Goal: Transaction & Acquisition: Purchase product/service

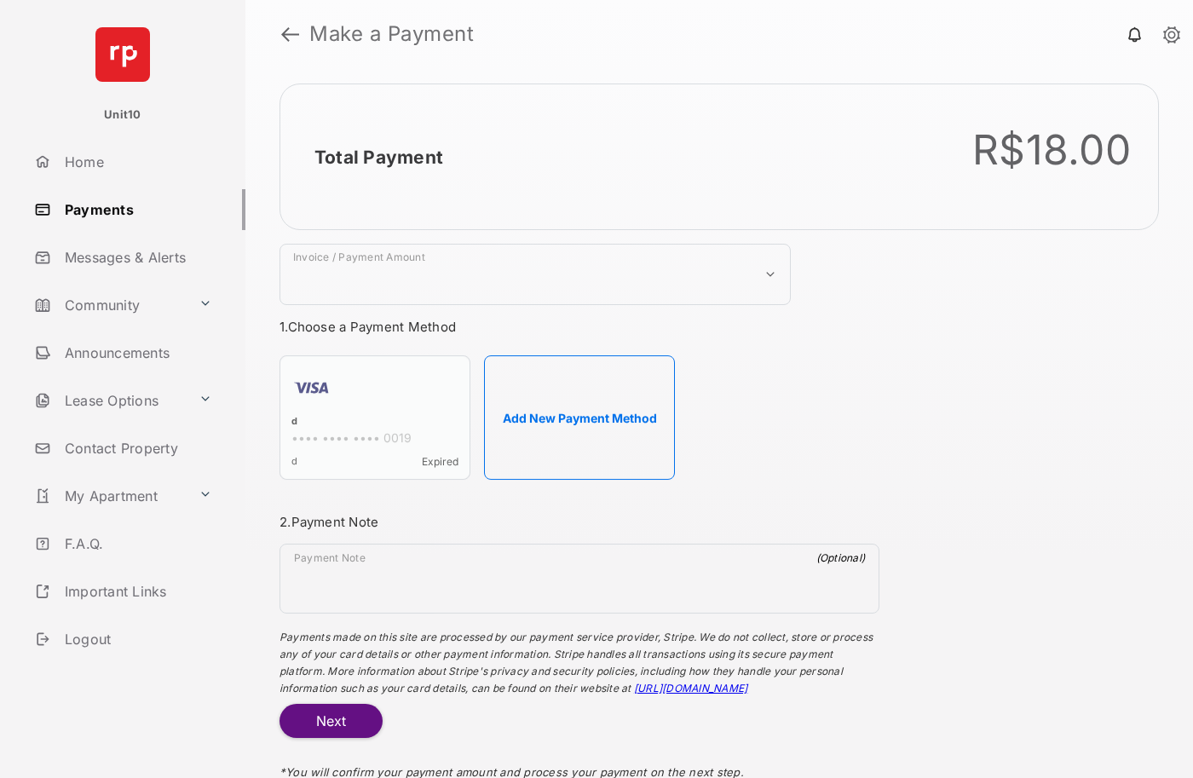
select select "***"
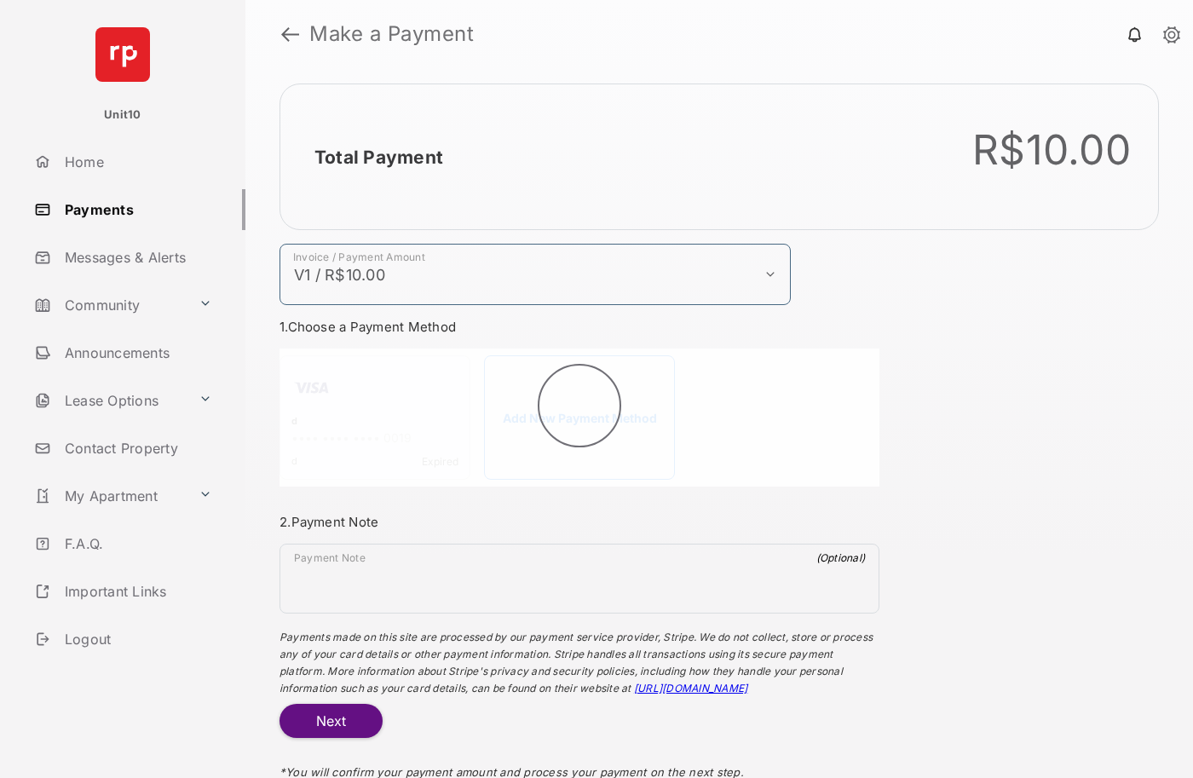
click at [378, 157] on h2 "Total Payment" at bounding box center [379, 157] width 129 height 21
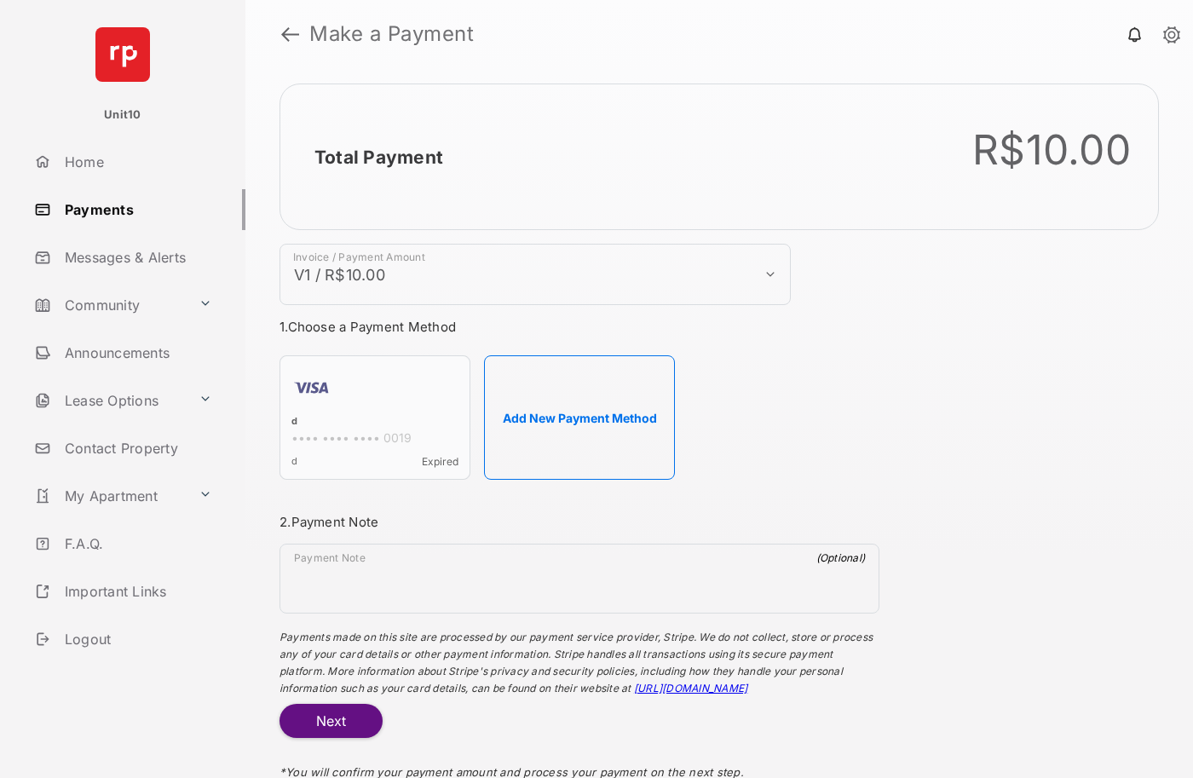
click at [580, 418] on button "Add New Payment Method" at bounding box center [579, 417] width 191 height 124
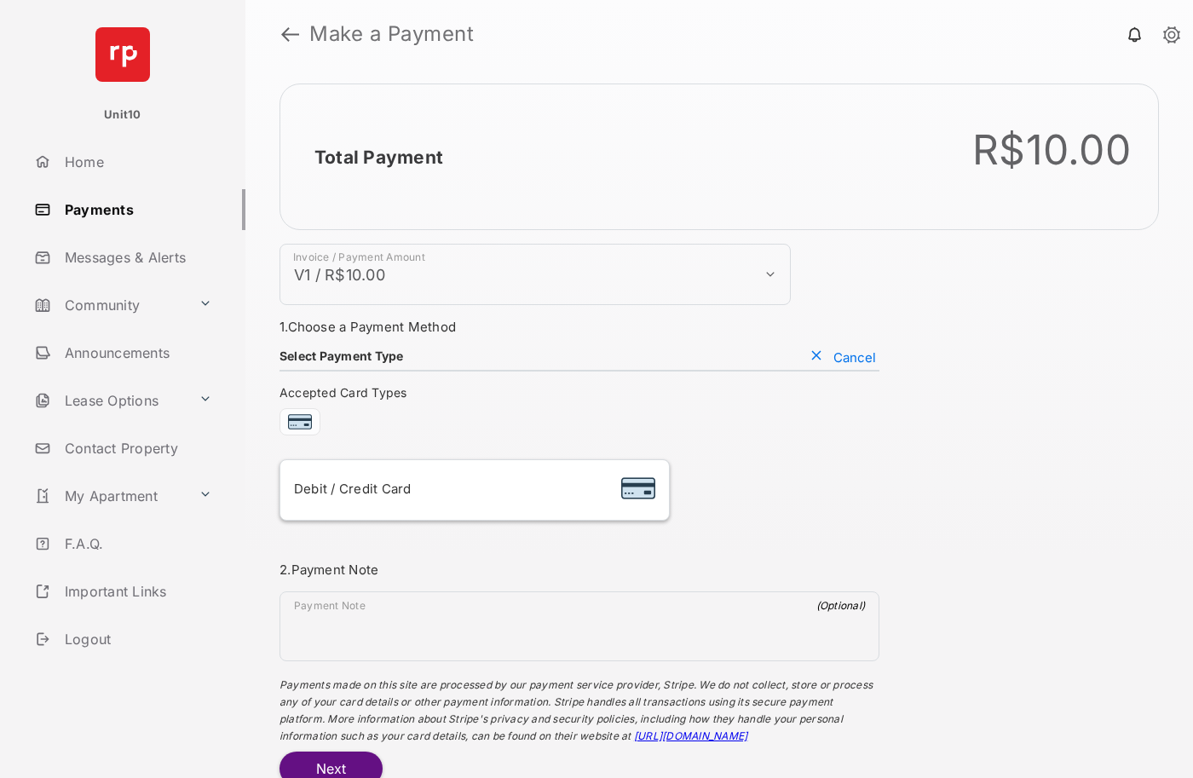
click at [474, 490] on div "Debit / Credit Card" at bounding box center [474, 490] width 361 height 32
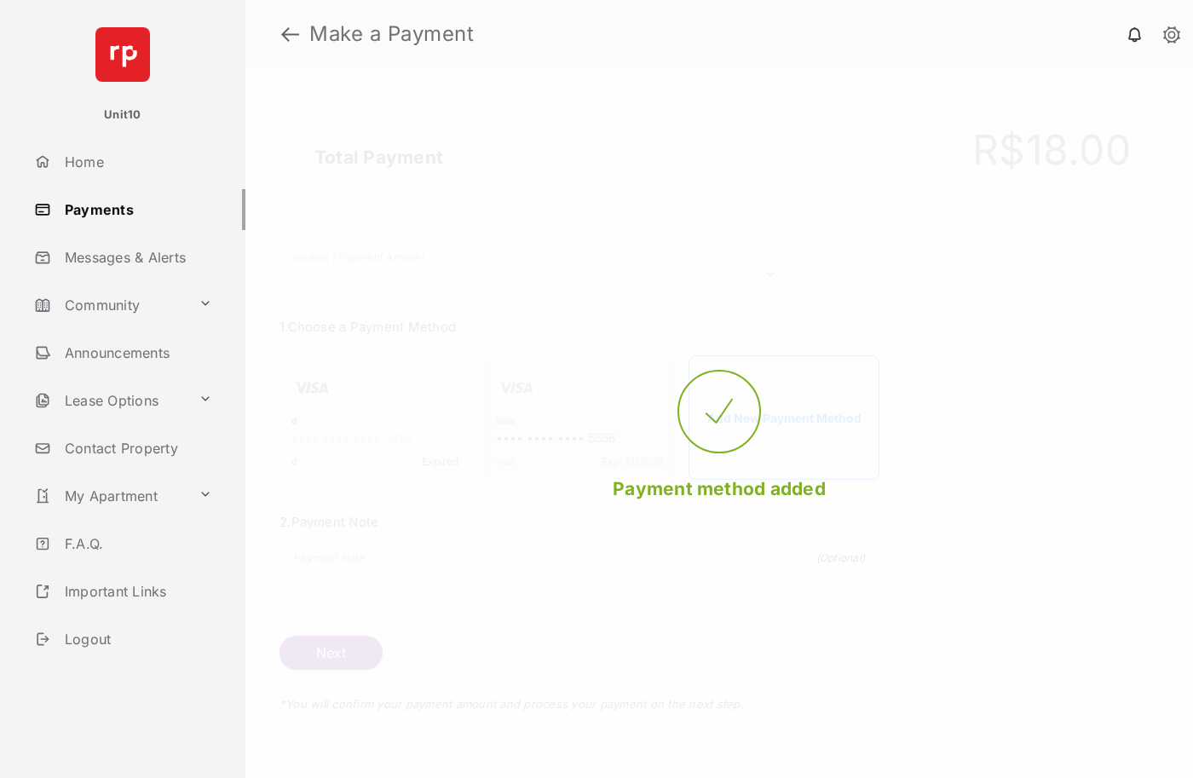
click at [392, 34] on strong "Make a Payment" at bounding box center [391, 34] width 165 height 20
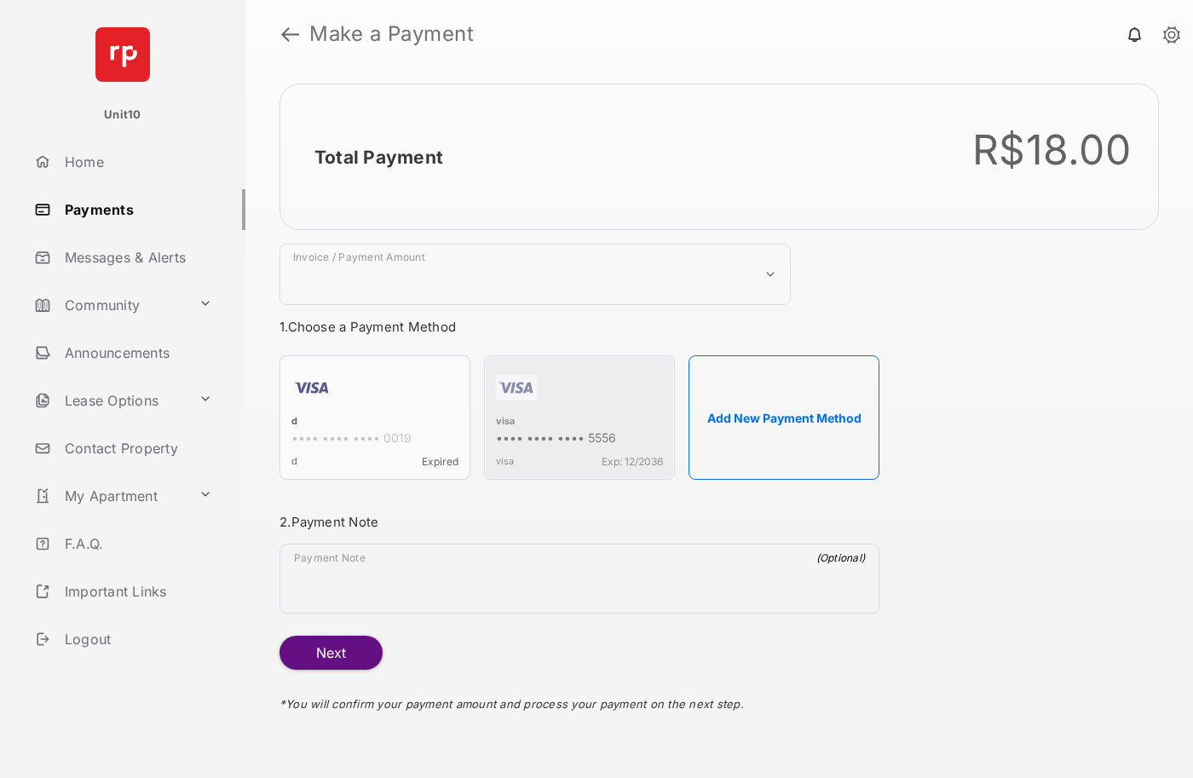
click at [378, 157] on h2 "Total Payment" at bounding box center [379, 157] width 129 height 21
click at [505, 423] on div "visa" at bounding box center [579, 422] width 167 height 15
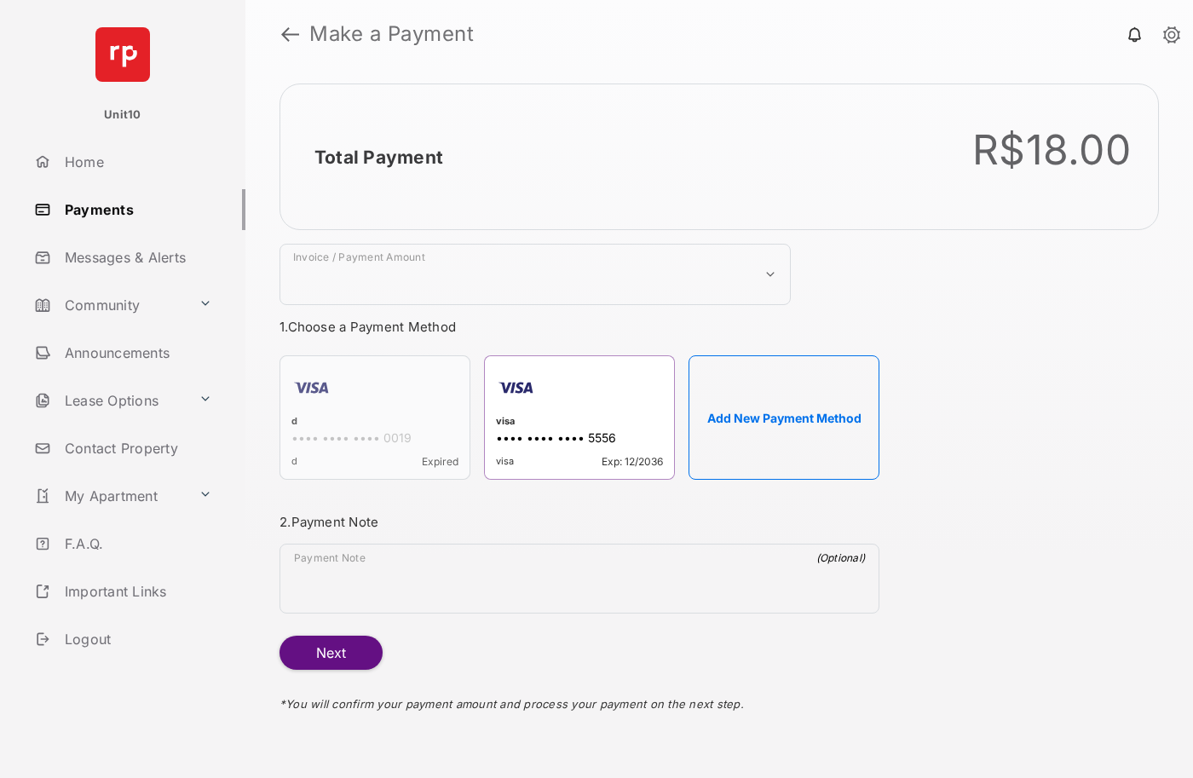
select select "***"
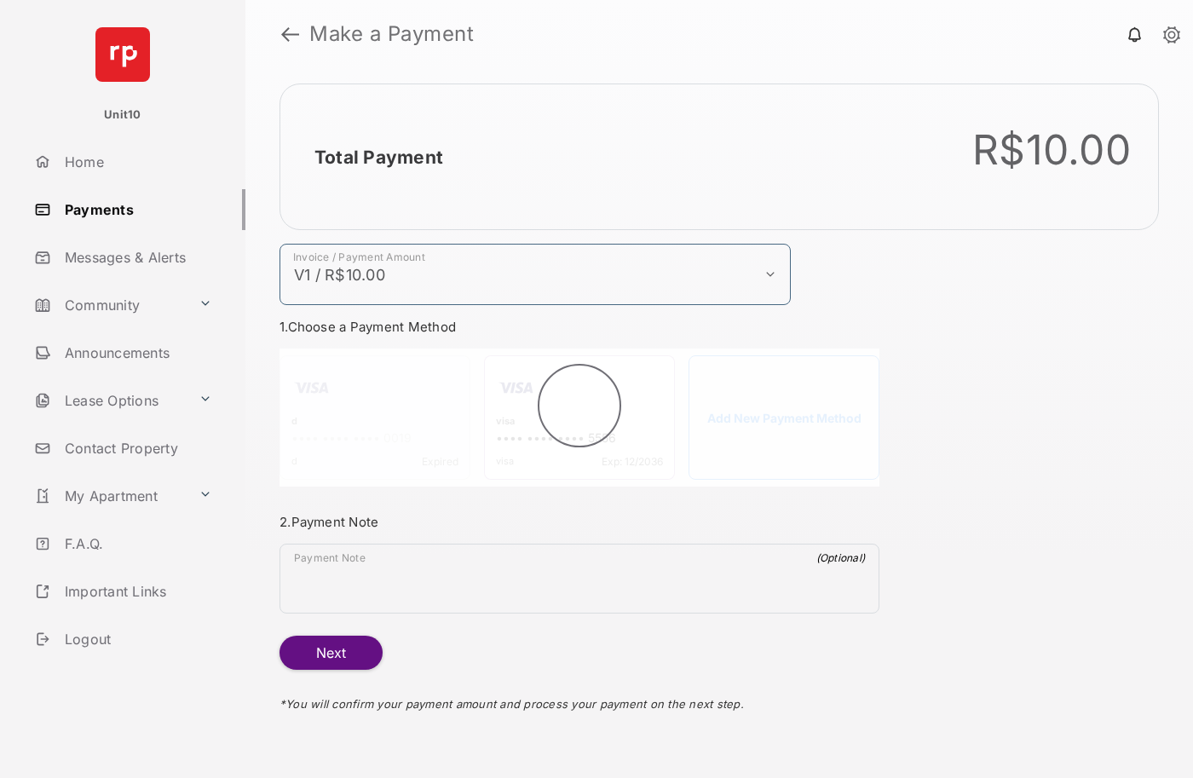
click at [378, 157] on h2 "Total Payment" at bounding box center [379, 157] width 129 height 21
click at [331, 653] on button "Next" at bounding box center [331, 653] width 103 height 34
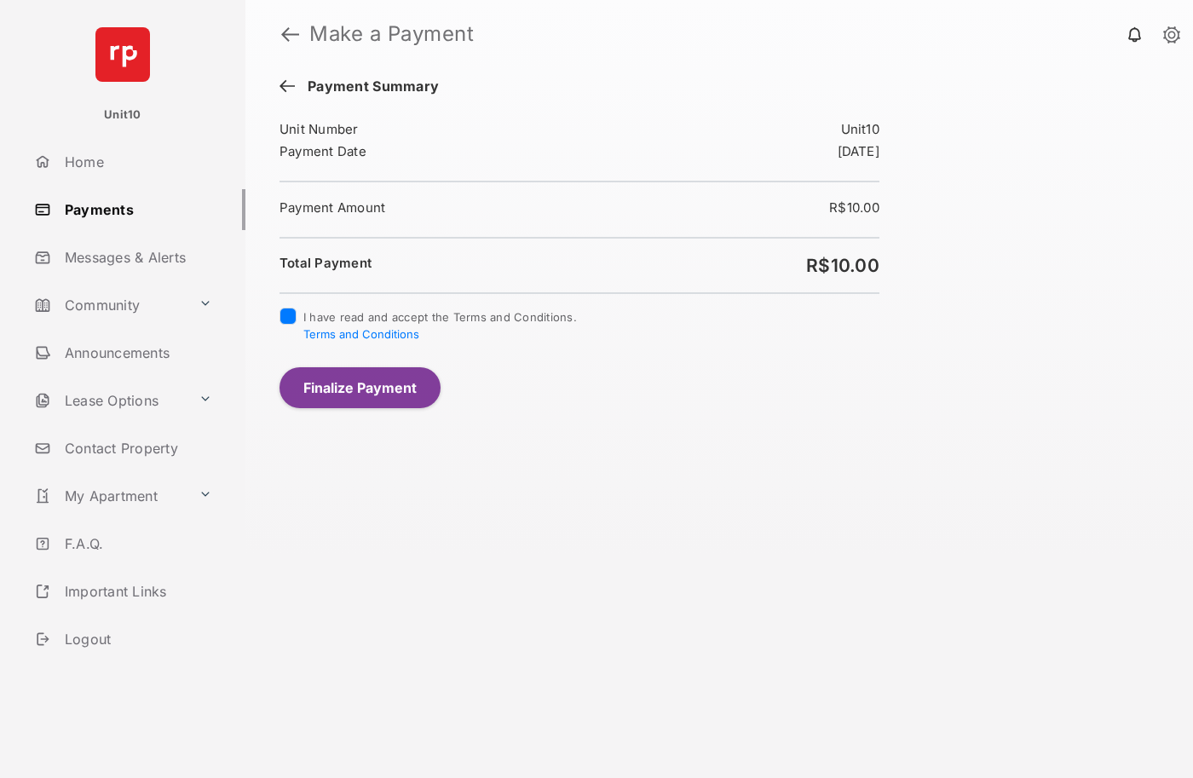
click at [360, 387] on button "Finalize Payment" at bounding box center [360, 387] width 161 height 41
